Goal: Check status: Check status

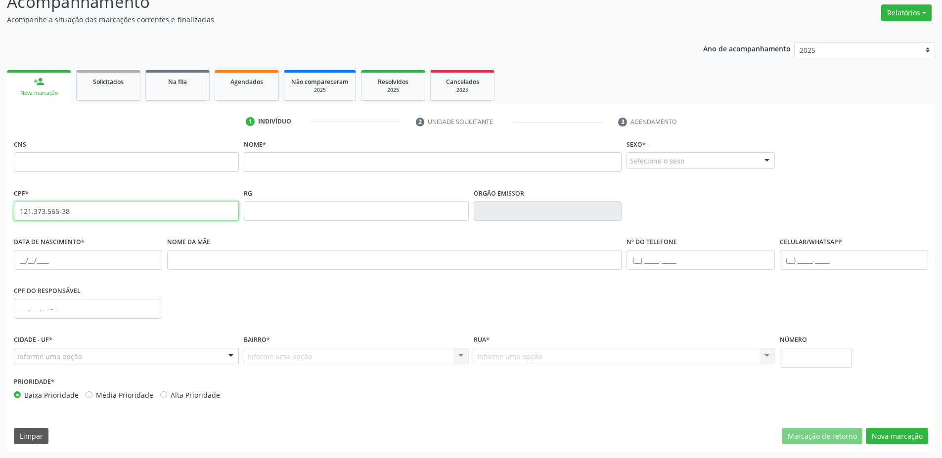
scroll to position [199, 0]
drag, startPoint x: 100, startPoint y: 215, endPoint x: 0, endPoint y: 172, distance: 109.2
click at [0, 172] on div "Integração do Minha Vez habilitada Realize as configurações necessárias. Acesse…" at bounding box center [471, 192] width 942 height 532
paste input "121.373.565-38"
type input "121.373.565-38"
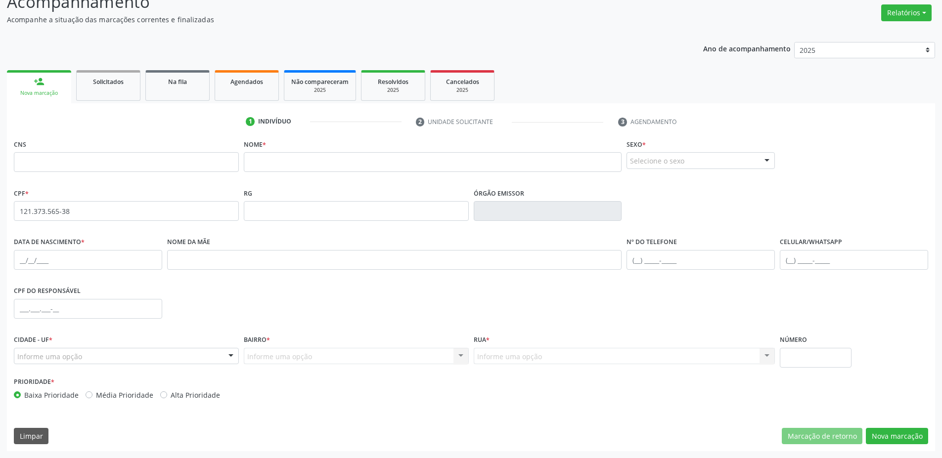
click at [198, 114] on ul "1 Indivíduo 2 Unidade solicitante 3 Agendamento" at bounding box center [471, 122] width 928 height 16
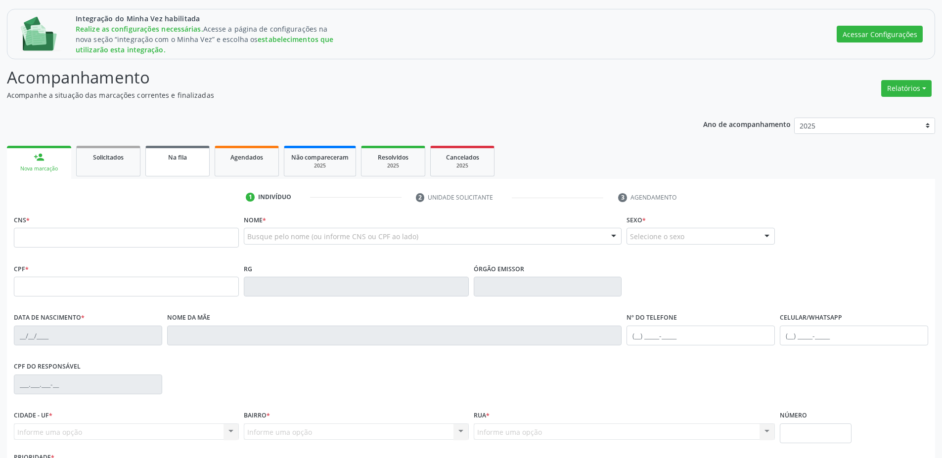
scroll to position [199, 0]
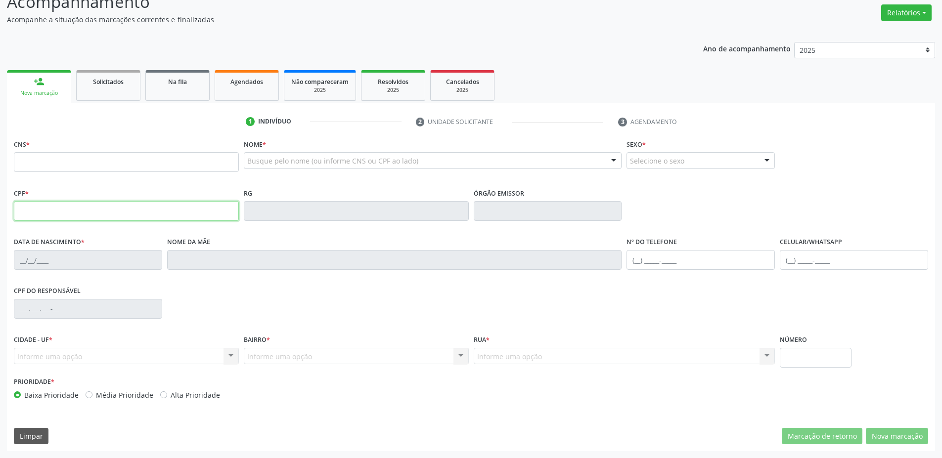
click at [178, 209] on input "text" at bounding box center [126, 211] width 225 height 20
paste input "121.373.565-38"
type input "121.373.565-38"
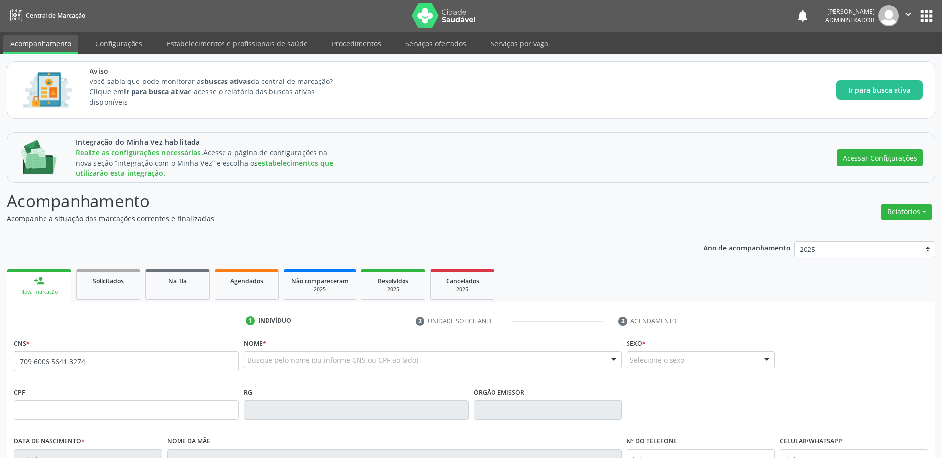
type input "709 6006 5641 3274"
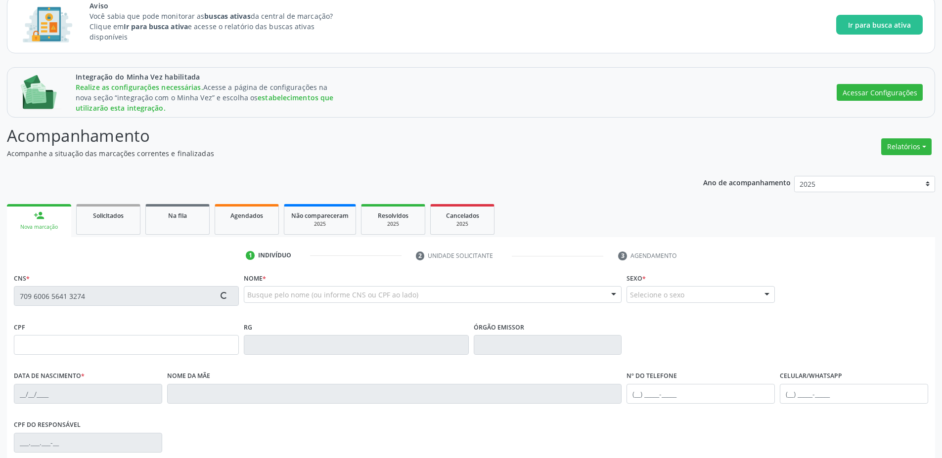
scroll to position [89, 0]
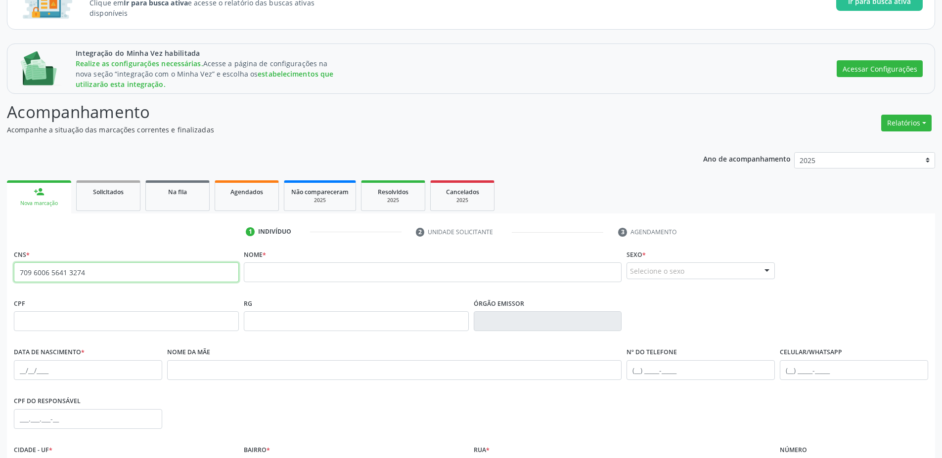
drag, startPoint x: 102, startPoint y: 272, endPoint x: 0, endPoint y: 246, distance: 105.3
click at [0, 246] on div "Integração do Minha Vez habilitada Realize as configurações necessárias. Acesse…" at bounding box center [471, 303] width 942 height 532
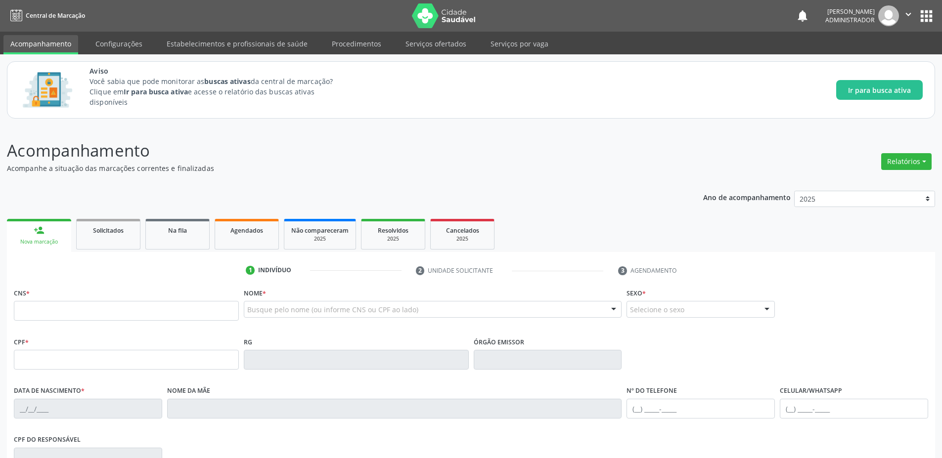
scroll to position [89, 0]
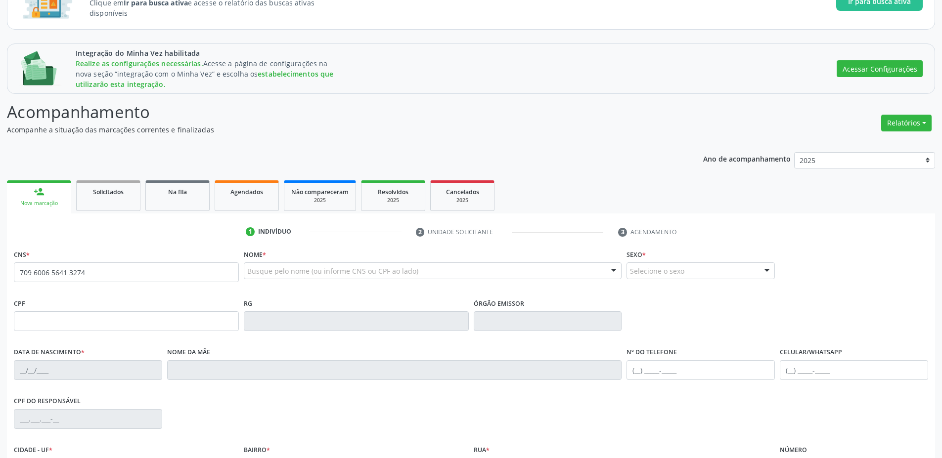
type input "709 6006 5641 3274"
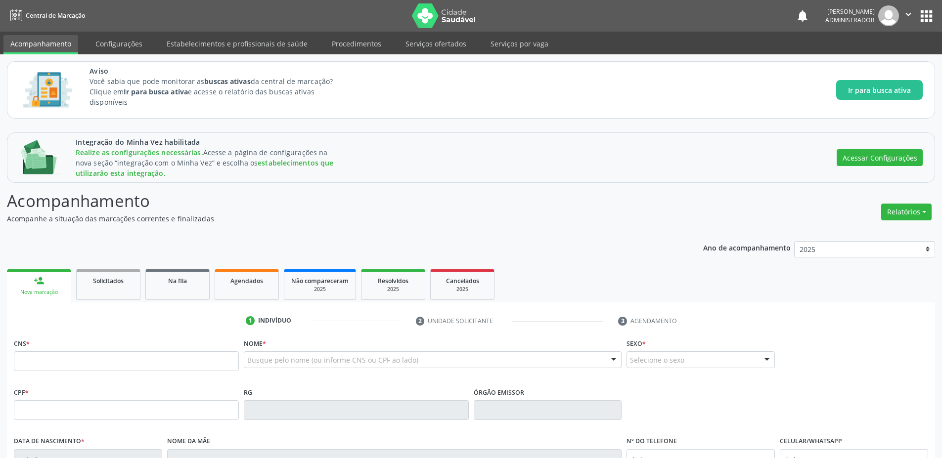
scroll to position [89, 0]
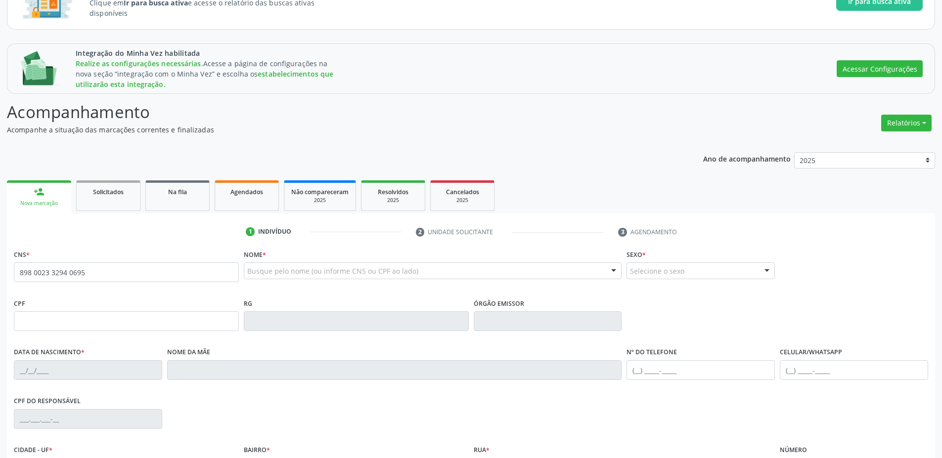
type input "898 0023 3294 0695"
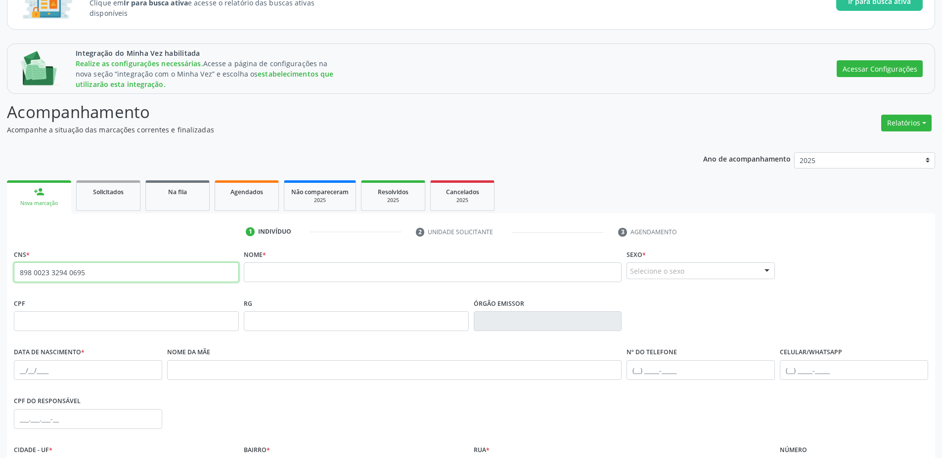
drag, startPoint x: 95, startPoint y: 270, endPoint x: 11, endPoint y: 244, distance: 88.0
click at [12, 244] on div "1 Indivíduo 2 Unidade solicitante 3 Agendamento CNS * 898 0023 3294 0695 none N…" at bounding box center [471, 393] width 928 height 338
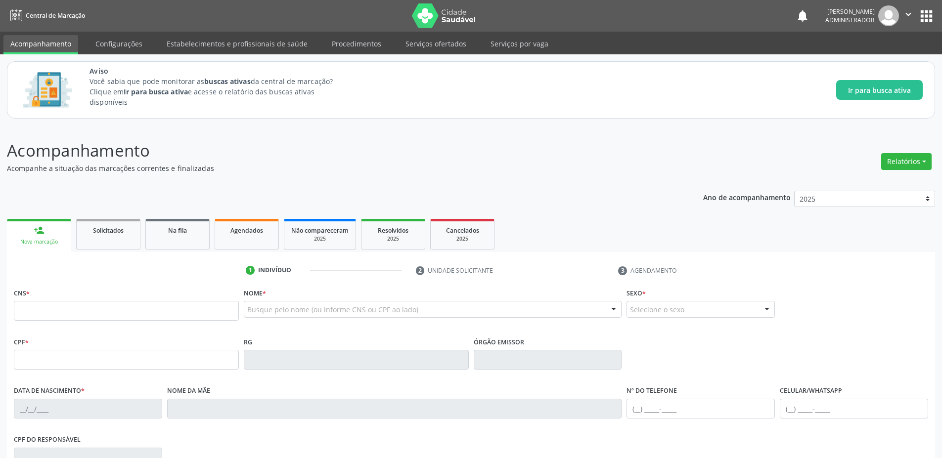
scroll to position [89, 0]
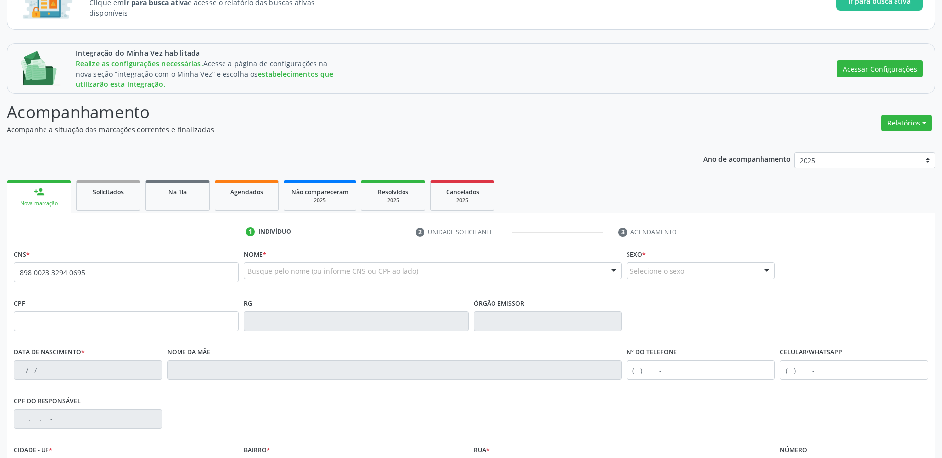
type input "898 0023 3294 0695"
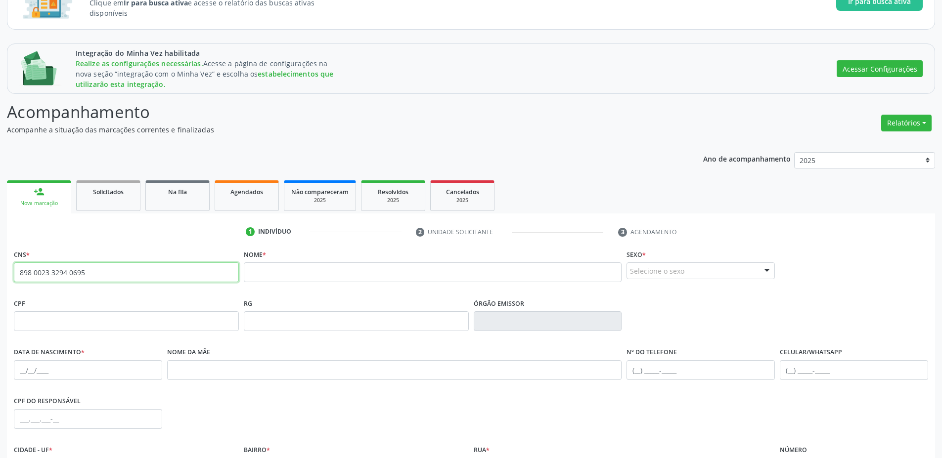
drag, startPoint x: 84, startPoint y: 274, endPoint x: 0, endPoint y: 213, distance: 103.6
click at [0, 213] on div "Integração do Minha Vez habilitada Realize as configurações necessárias. Acesse…" at bounding box center [471, 303] width 942 height 532
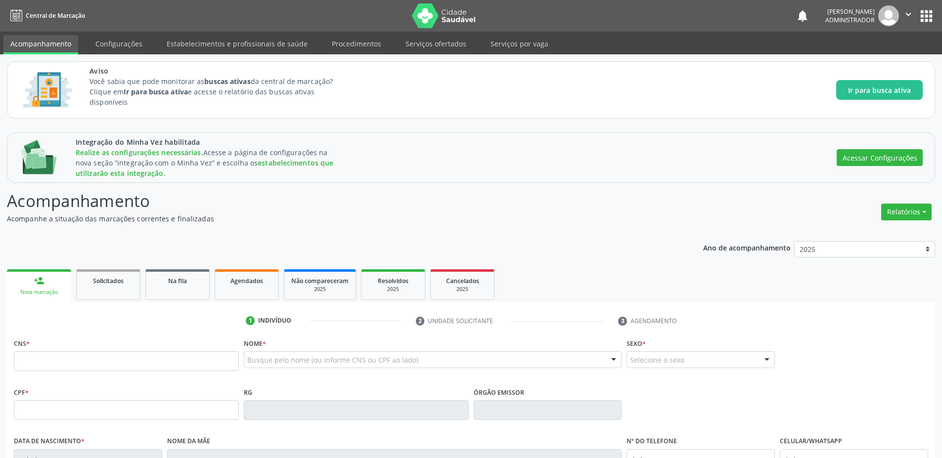
scroll to position [89, 0]
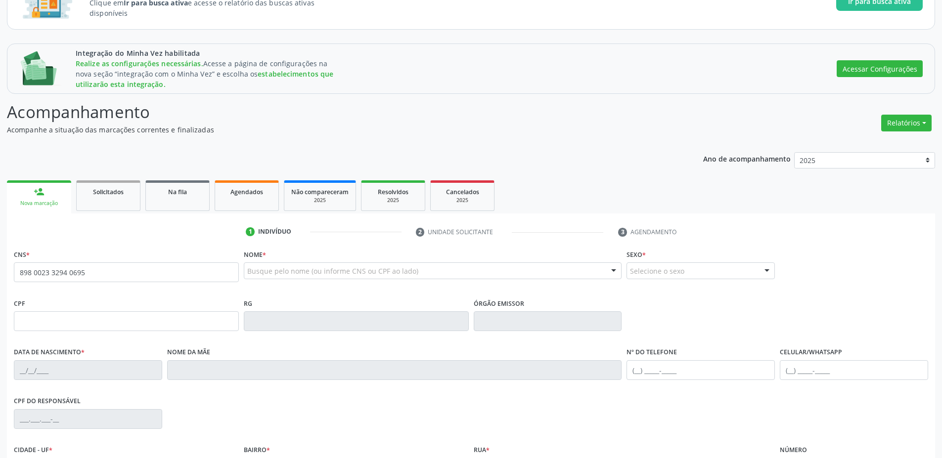
type input "898 0023 3294 0695"
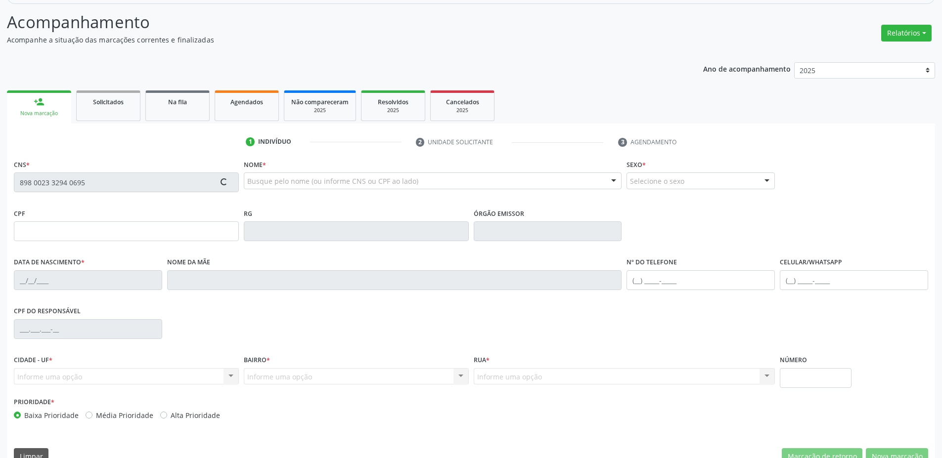
scroll to position [199, 0]
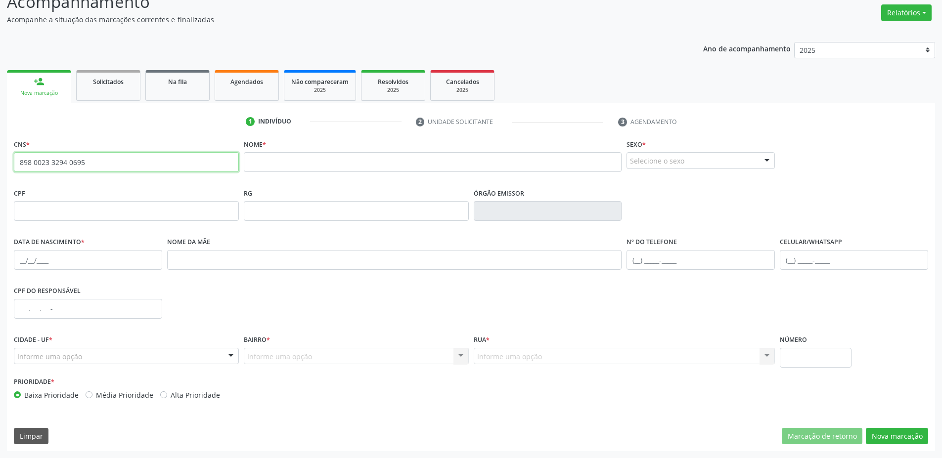
drag, startPoint x: 20, startPoint y: 158, endPoint x: 145, endPoint y: 182, distance: 127.4
click at [147, 184] on div "CNS * 898 0023 3294 0695 none" at bounding box center [126, 161] width 230 height 49
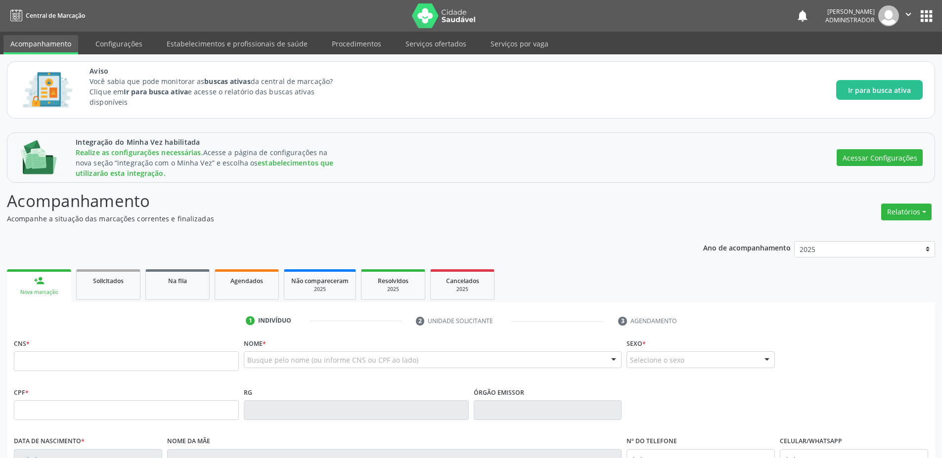
click at [407, 173] on html "Central de Marcação notifications Gilmara Castro Administrador  Configurações …" at bounding box center [471, 229] width 942 height 458
type input "898 0058 4508 8072"
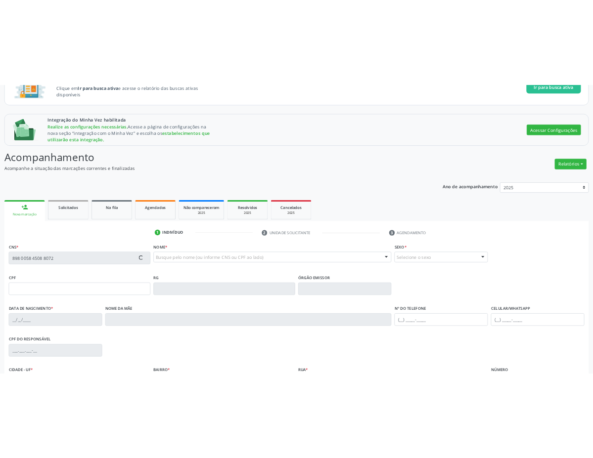
scroll to position [199, 0]
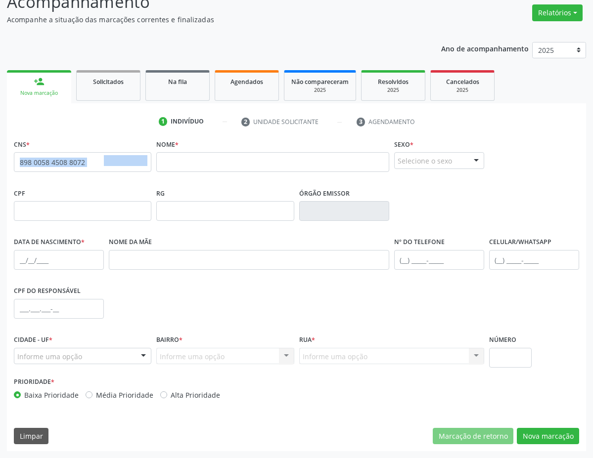
drag, startPoint x: 108, startPoint y: 167, endPoint x: 12, endPoint y: 155, distance: 96.2
click at [12, 155] on div "CNS * 898 0058 4508 8072 none" at bounding box center [82, 161] width 142 height 49
click at [42, 164] on input "898 0058 4508 8072" at bounding box center [82, 162] width 137 height 20
click at [41, 163] on input "898 0058 4508 8072" at bounding box center [82, 162] width 137 height 20
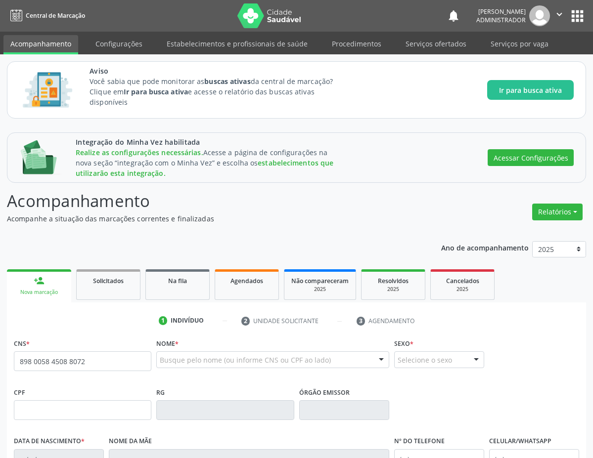
type input "898 0058 4508 8072"
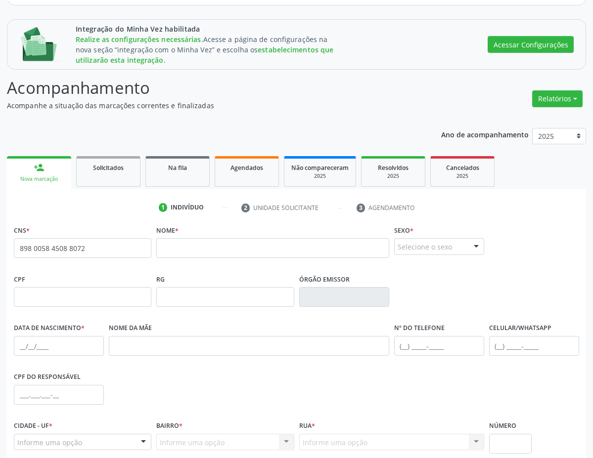
scroll to position [89, 0]
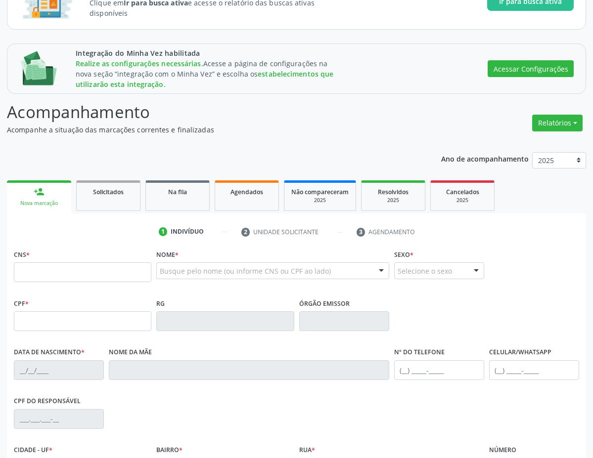
scroll to position [89, 0]
type input "704 1050 1233 6050"
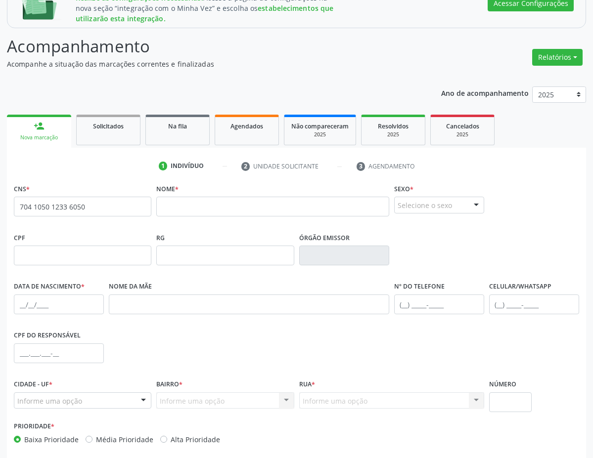
scroll to position [199, 0]
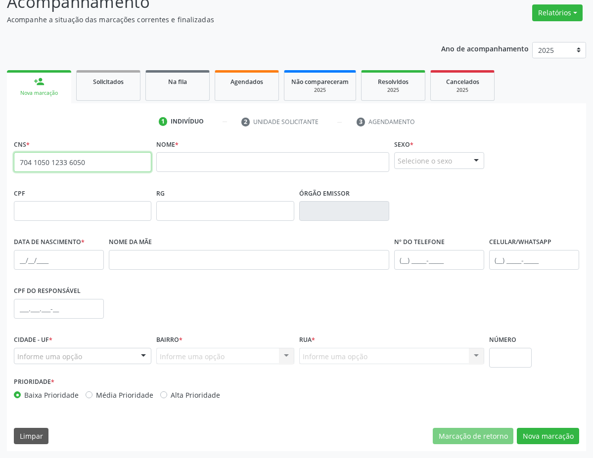
drag, startPoint x: 88, startPoint y: 161, endPoint x: 3, endPoint y: 126, distance: 91.5
click at [3, 126] on div "Integração do Minha Vez habilitada Realize as configurações necessárias. Acesse…" at bounding box center [296, 192] width 593 height 532
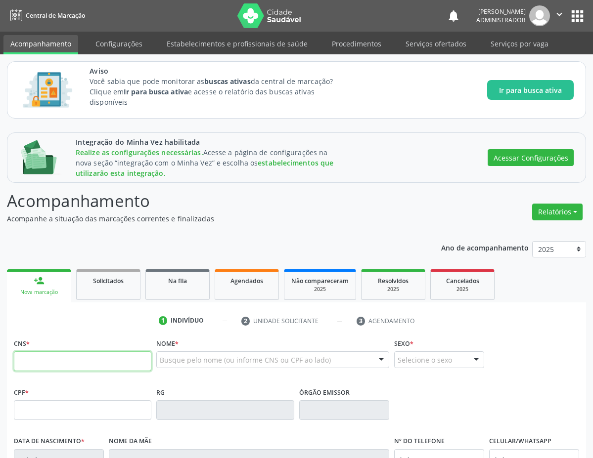
click at [52, 357] on input "text" at bounding box center [82, 361] width 137 height 20
paste input "704 1050 1233 6050"
type input "704 1050 1233 6050"
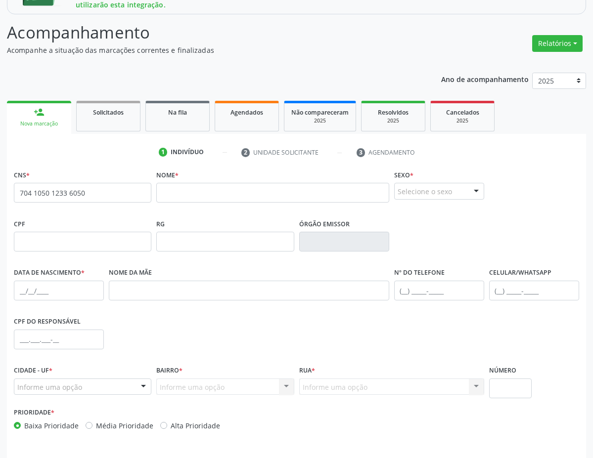
scroll to position [199, 0]
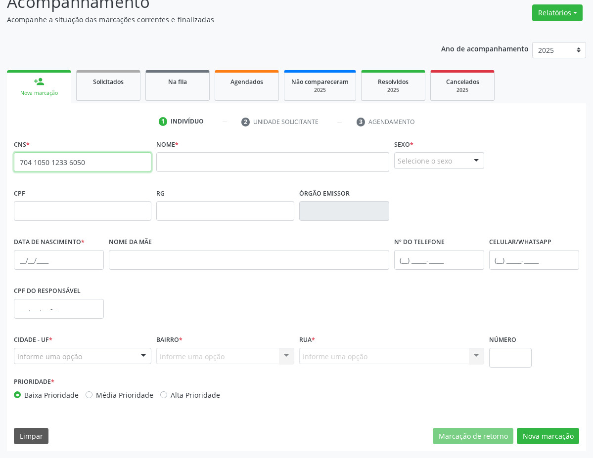
drag, startPoint x: 61, startPoint y: 144, endPoint x: 0, endPoint y: 116, distance: 67.5
click at [0, 116] on div "Integração do Minha Vez habilitada Realize as configurações necessárias. Acesse…" at bounding box center [296, 192] width 593 height 532
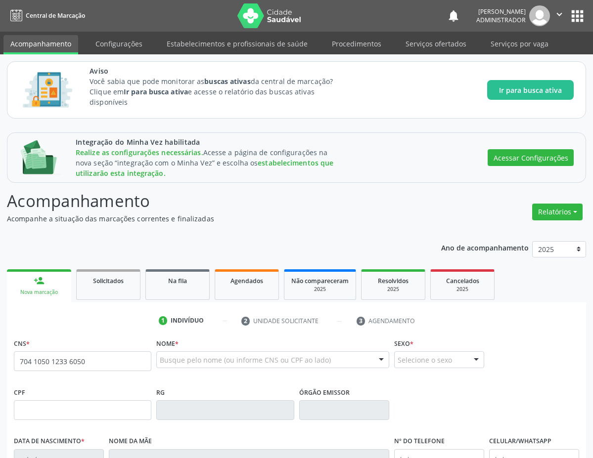
type input "704 1050 1233 6050"
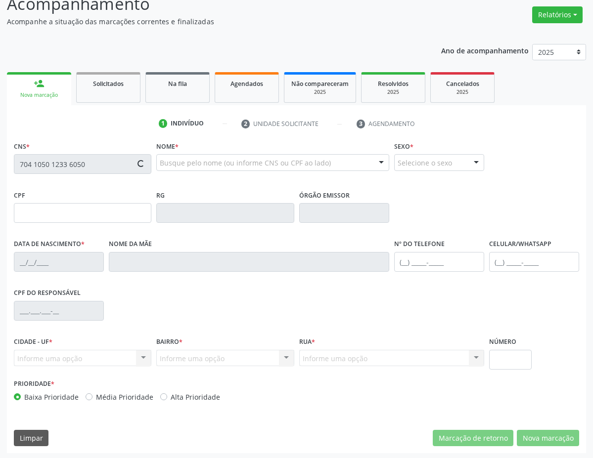
scroll to position [199, 0]
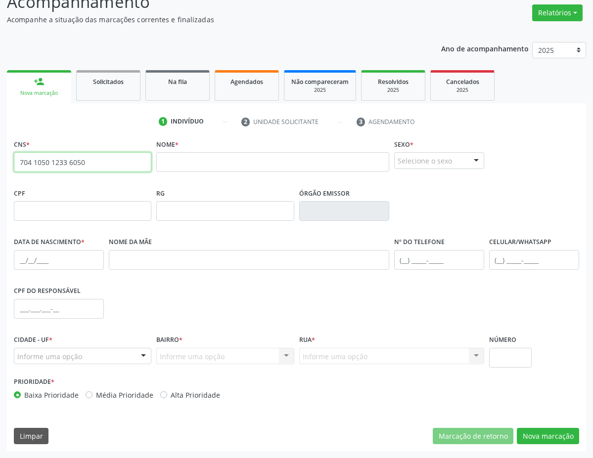
drag, startPoint x: 80, startPoint y: 160, endPoint x: 0, endPoint y: 139, distance: 82.7
click at [0, 139] on div "Integração do Minha Vez habilitada Realize as configurações necessárias. Acesse…" at bounding box center [296, 192] width 593 height 532
click at [48, 165] on input "text" at bounding box center [82, 162] width 137 height 20
paste input "704 1050 1233 6050"
type input "704 1050 1233 6050"
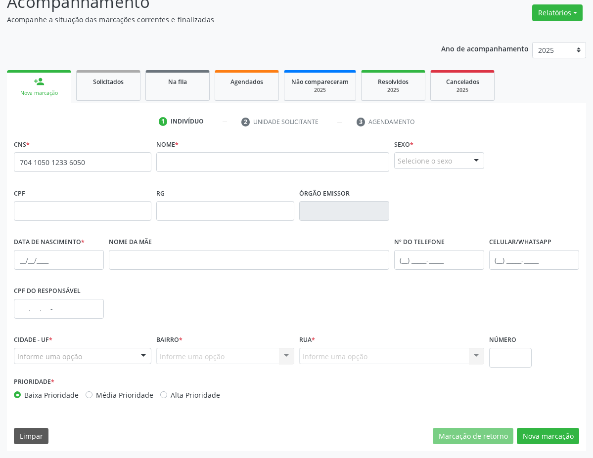
click at [139, 187] on div "CPF" at bounding box center [82, 203] width 137 height 35
drag, startPoint x: 94, startPoint y: 162, endPoint x: 0, endPoint y: 152, distance: 95.0
click at [0, 152] on div "Integração do Minha Vez habilitada Realize as configurações necessárias. Acesse…" at bounding box center [296, 192] width 593 height 532
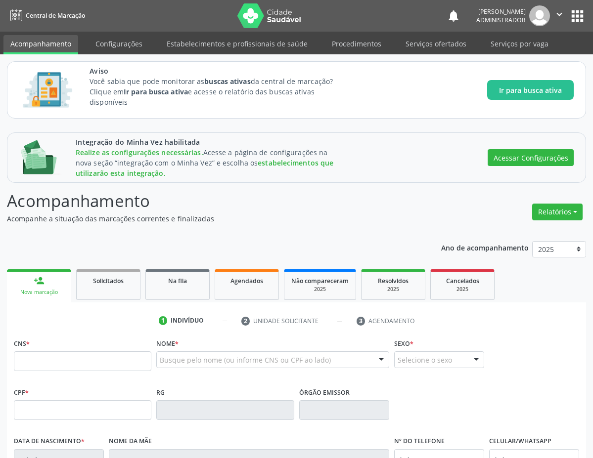
scroll to position [198, 0]
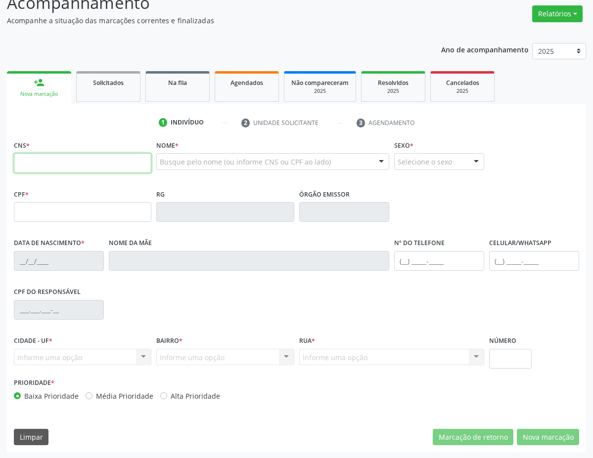
paste input "704 1050 1233 6050"
type input "704 1050 1233 6050"
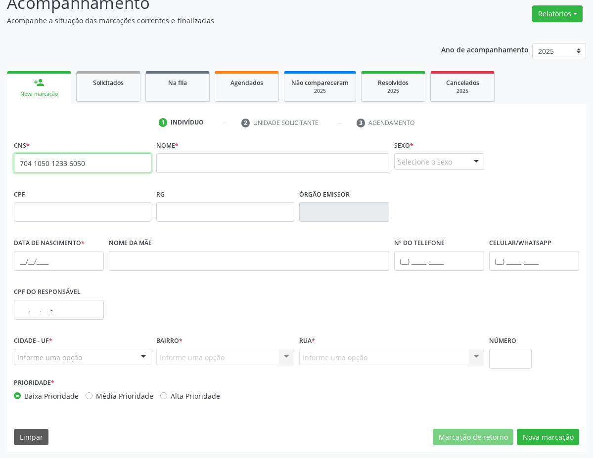
drag, startPoint x: 97, startPoint y: 158, endPoint x: 72, endPoint y: 149, distance: 27.2
click at [68, 149] on div "CNS * 704 1050 1233 6050 none" at bounding box center [82, 155] width 137 height 35
click at [107, 159] on input "898 0053 4353 918" at bounding box center [82, 163] width 137 height 20
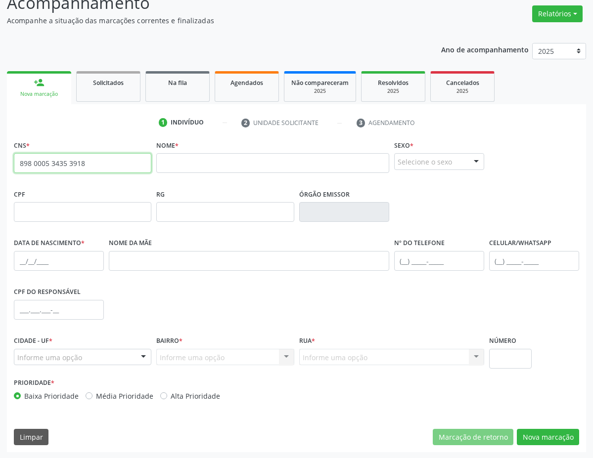
type input "898 0005 3435 3918"
